Goal: Task Accomplishment & Management: Use online tool/utility

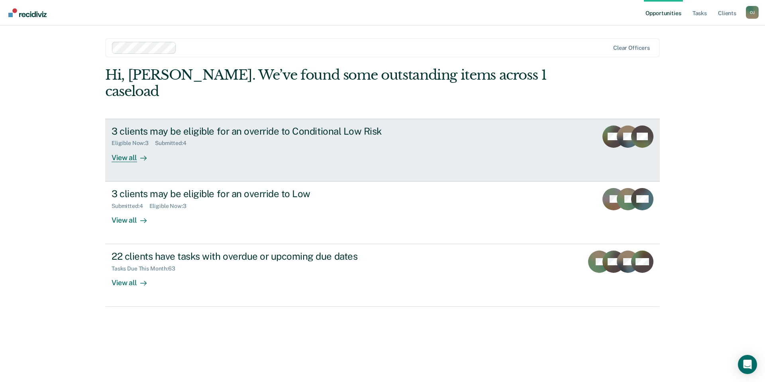
click at [189, 136] on div "3 clients may be eligible for an override to Conditional Low Risk Eligible Now …" at bounding box center [261, 143] width 299 height 37
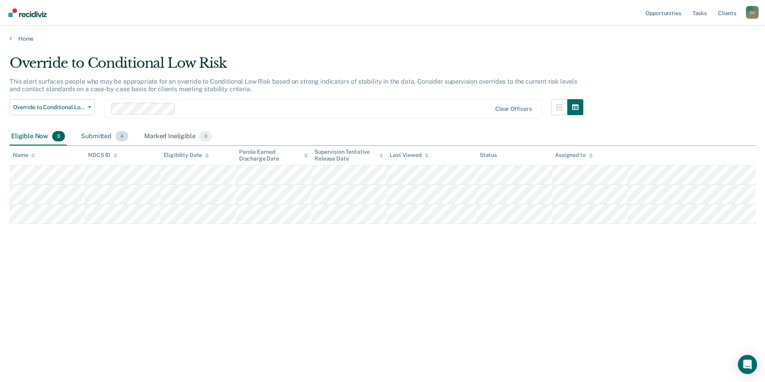
click at [91, 139] on div "Submitted 4" at bounding box center [104, 137] width 51 height 18
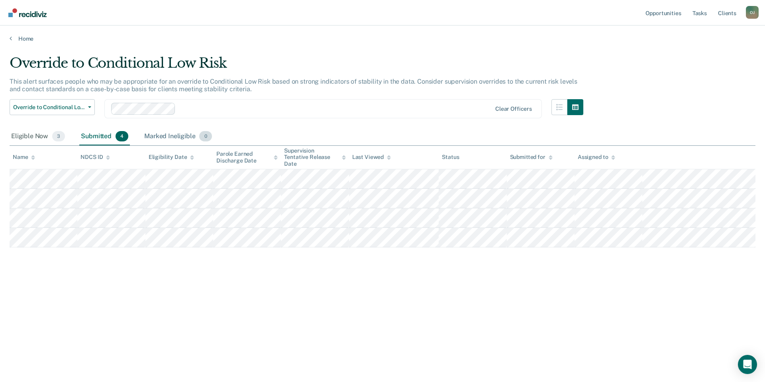
click at [151, 138] on div "Marked Ineligible 0" at bounding box center [178, 137] width 71 height 18
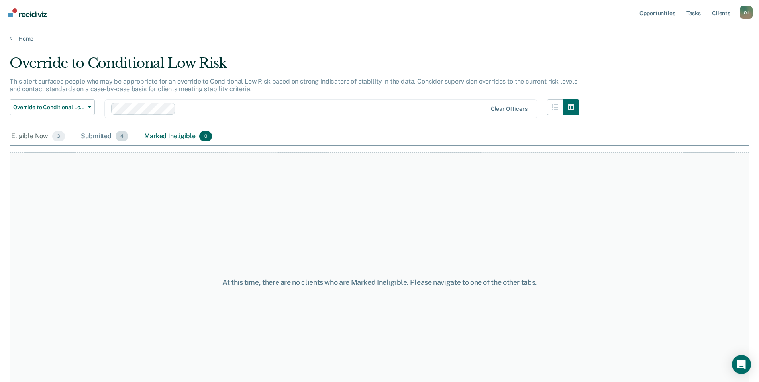
click at [111, 136] on div "Submitted 4" at bounding box center [104, 137] width 51 height 18
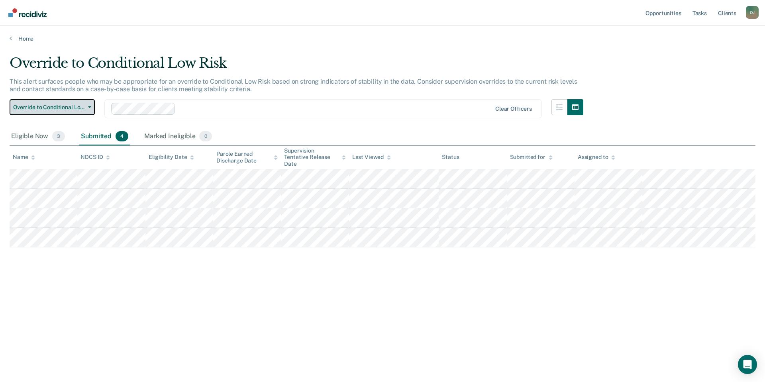
click at [74, 104] on span "Override to Conditional Low Risk" at bounding box center [49, 107] width 72 height 7
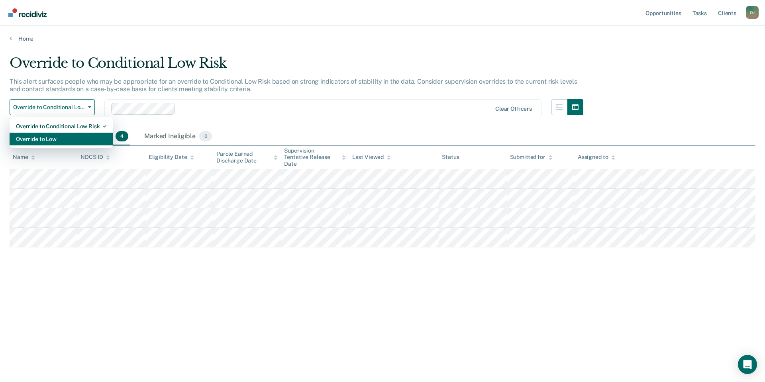
click at [72, 134] on div "Override to Low" at bounding box center [61, 139] width 90 height 13
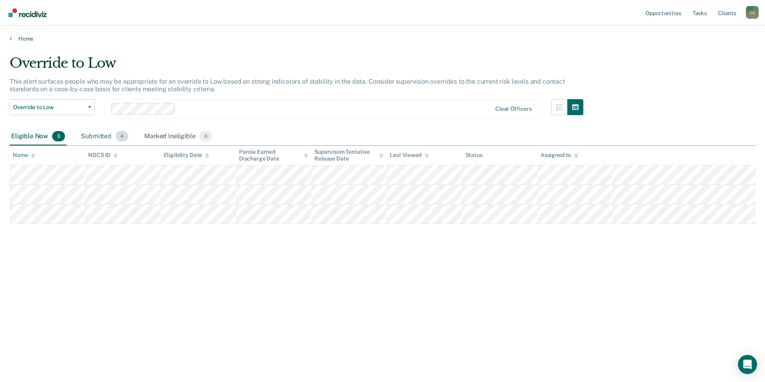
click at [121, 138] on span "4" at bounding box center [121, 136] width 13 height 10
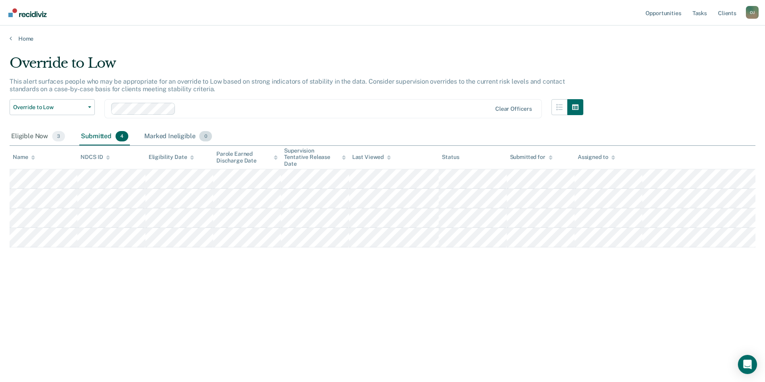
click at [175, 137] on div "Marked Ineligible 0" at bounding box center [178, 137] width 71 height 18
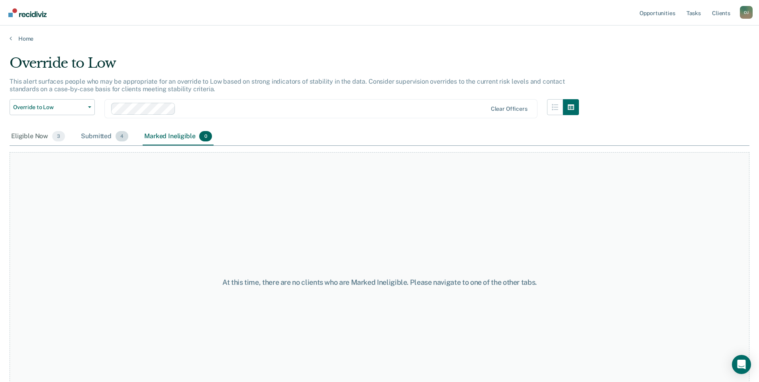
click at [90, 128] on div "Submitted 4" at bounding box center [104, 137] width 51 height 18
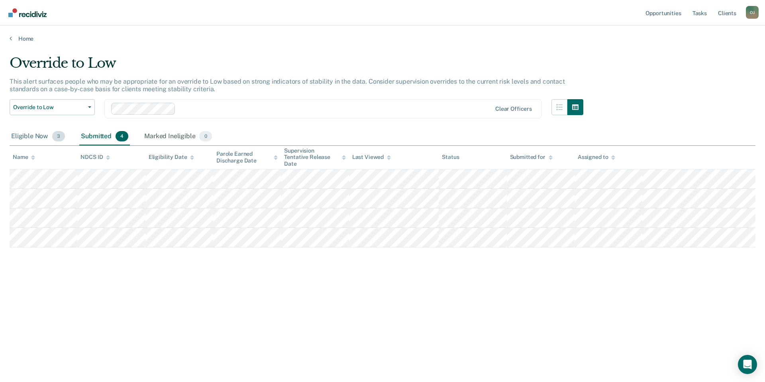
click at [11, 135] on div "Eligible Now 3" at bounding box center [38, 137] width 57 height 18
